Goal: Find specific page/section: Find specific page/section

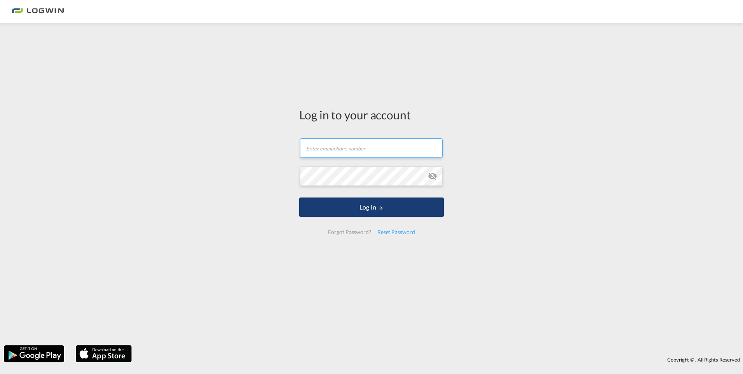
type input "[EMAIL_ADDRESS][PERSON_NAME][DOMAIN_NAME]"
click at [361, 209] on button "Log In" at bounding box center [371, 206] width 145 height 19
